Goal: Task Accomplishment & Management: Manage account settings

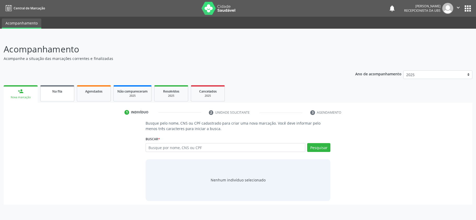
drag, startPoint x: 0, startPoint y: 0, endPoint x: 69, endPoint y: 93, distance: 115.7
click at [62, 92] on div "Na fila" at bounding box center [57, 91] width 26 height 5
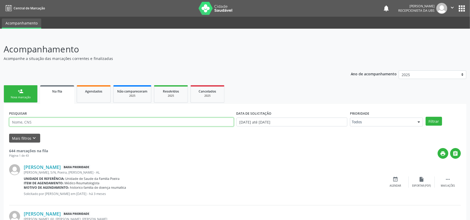
click at [35, 123] on input "text" at bounding box center [121, 122] width 225 height 9
type input "700008747082709"
click at [434, 122] on button "Filtrar" at bounding box center [434, 121] width 16 height 9
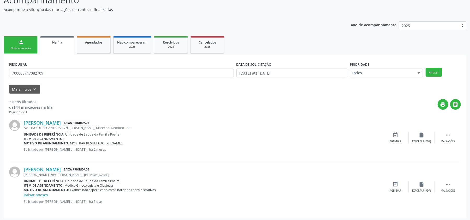
scroll to position [51, 0]
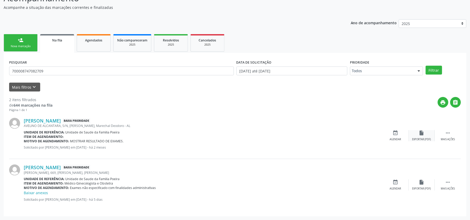
click at [421, 138] on div "Exportar (PDF)" at bounding box center [422, 140] width 19 height 4
click at [443, 135] on div " Mais ações" at bounding box center [448, 135] width 26 height 11
click at [421, 133] on icon "edit" at bounding box center [422, 133] width 6 height 6
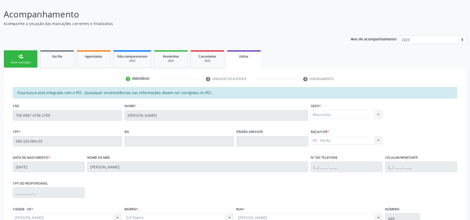
scroll to position [92, 0]
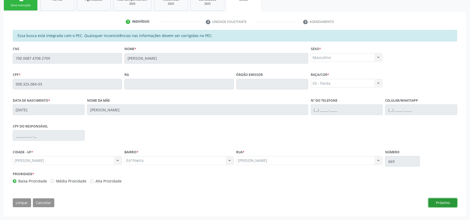
click at [444, 203] on button "Próximo" at bounding box center [443, 203] width 29 height 9
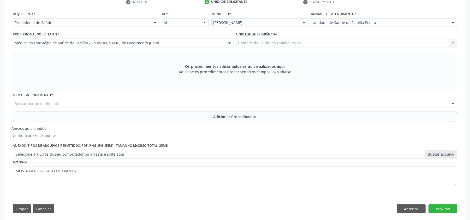
scroll to position [118, 0]
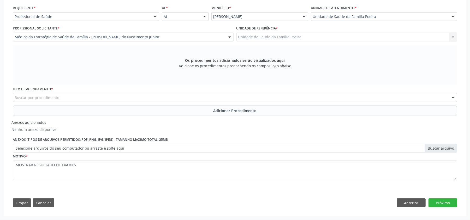
click at [195, 98] on div "Buscar por procedimento" at bounding box center [235, 97] width 445 height 9
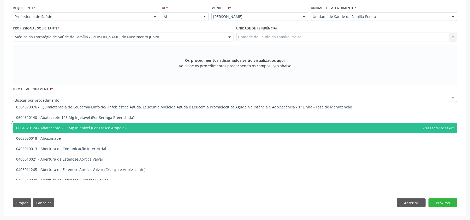
type input "0"
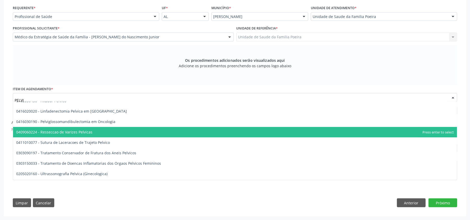
scroll to position [37, 0]
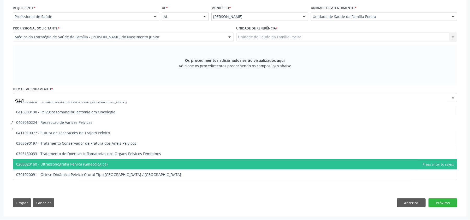
click at [134, 161] on span "0205020160 - Ultrassonografia Pelvica (Ginecologica)" at bounding box center [235, 164] width 444 height 10
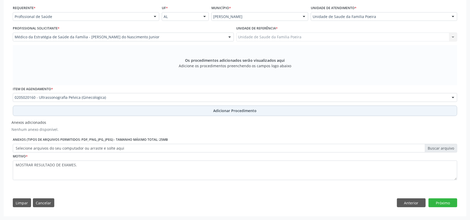
click at [168, 112] on button "Adicionar Procedimento" at bounding box center [235, 111] width 445 height 10
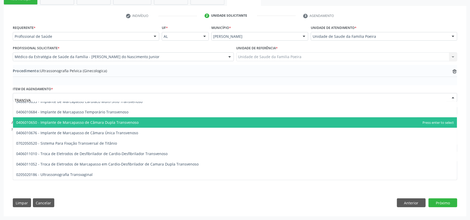
scroll to position [0, 0]
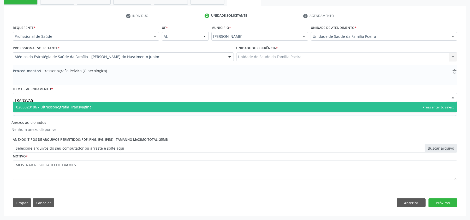
type input "TRANSVAGI"
click at [131, 107] on span "0205020186 - Ultrassonografia Transvaginal" at bounding box center [235, 107] width 444 height 10
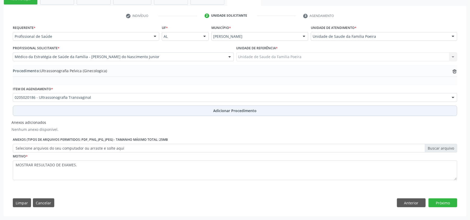
click at [134, 110] on button "Adicionar Procedimento" at bounding box center [235, 111] width 445 height 10
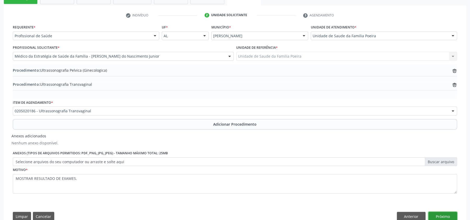
drag, startPoint x: 446, startPoint y: 214, endPoint x: 443, endPoint y: 213, distance: 2.8
click at [445, 213] on button "Próximo" at bounding box center [443, 216] width 29 height 9
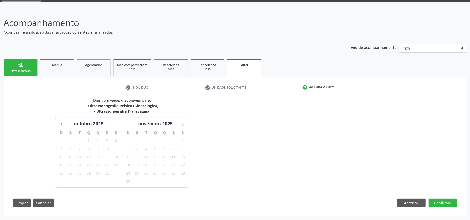
scroll to position [42, 0]
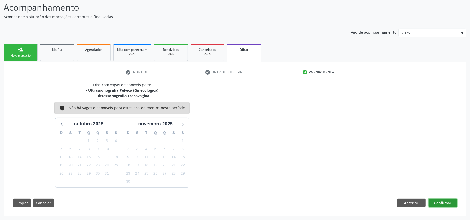
click at [443, 203] on button "Confirmar" at bounding box center [443, 203] width 29 height 9
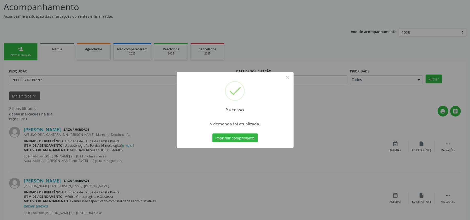
scroll to position [0, 0]
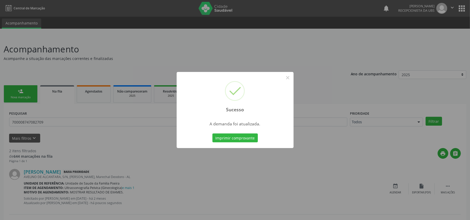
click at [254, 191] on div "Sucesso × A demanda foi atualizada. Imprimir comprovante Cancel" at bounding box center [235, 110] width 470 height 220
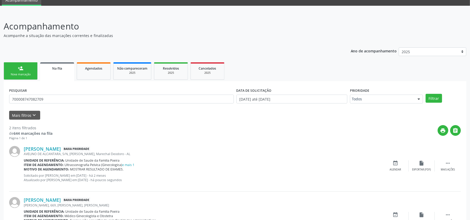
scroll to position [56, 0]
